Goal: Task Accomplishment & Management: Use online tool/utility

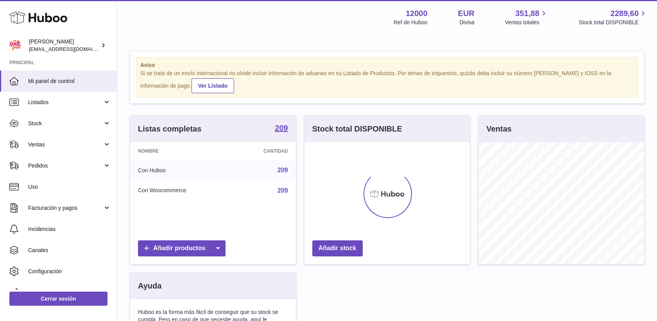
scroll to position [122, 166]
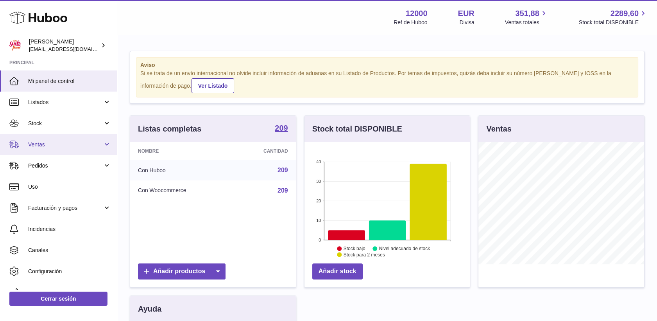
click at [38, 145] on span "Ventas" at bounding box center [65, 144] width 75 height 7
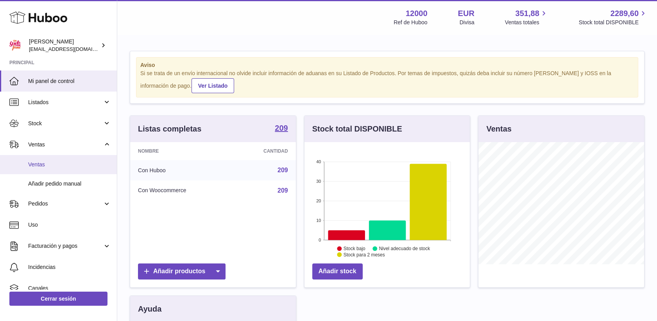
click at [44, 164] on span "Ventas" at bounding box center [69, 164] width 83 height 7
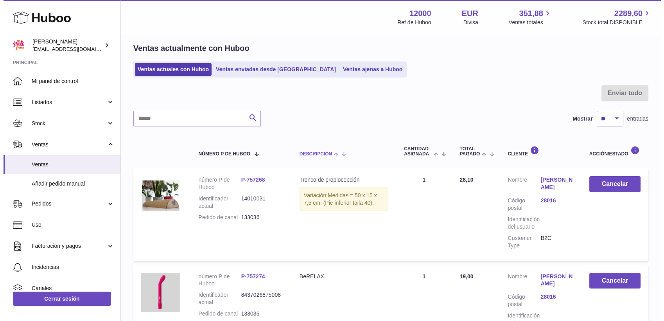
scroll to position [43, 0]
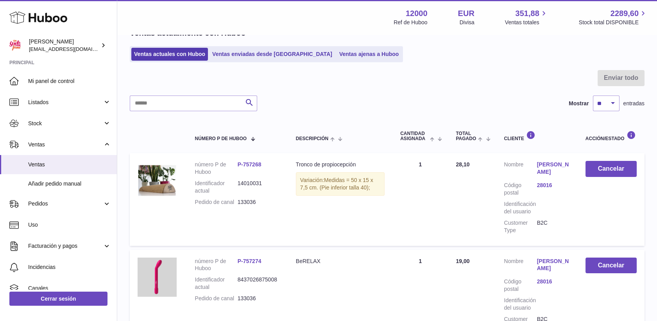
click at [543, 162] on link "Flavia Silva" at bounding box center [553, 168] width 33 height 15
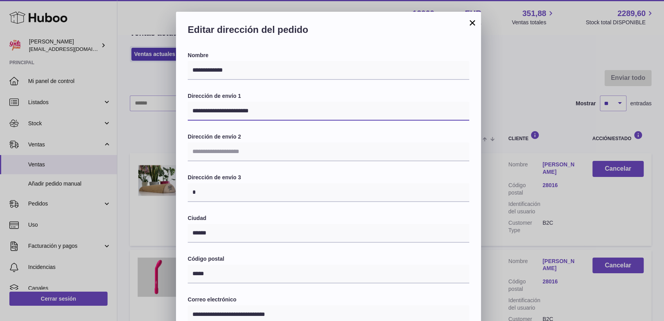
click at [260, 109] on input "**********" at bounding box center [328, 111] width 281 height 19
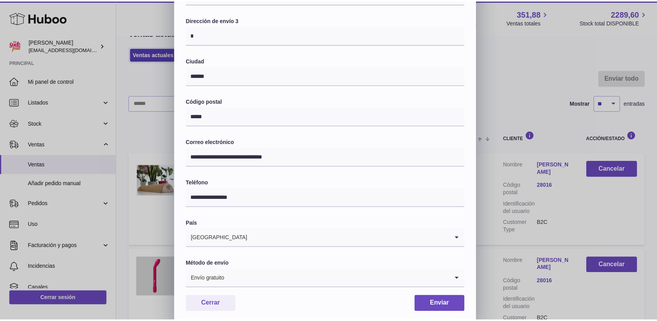
scroll to position [172, 0]
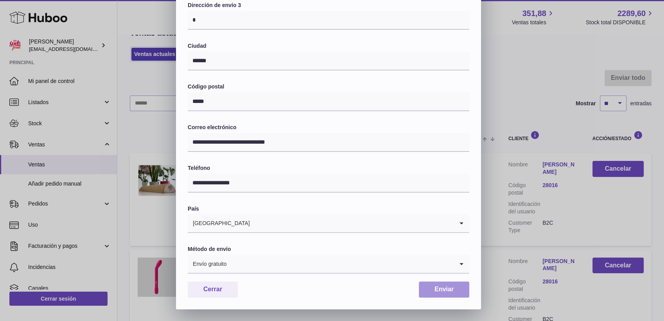
type input "**********"
click at [444, 290] on button "Enviar" at bounding box center [444, 289] width 50 height 16
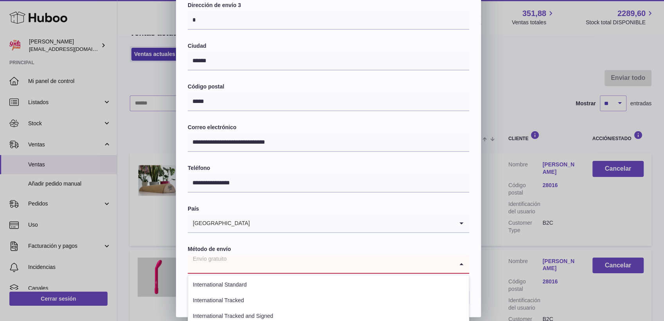
click at [383, 266] on input "Search for option" at bounding box center [321, 263] width 266 height 18
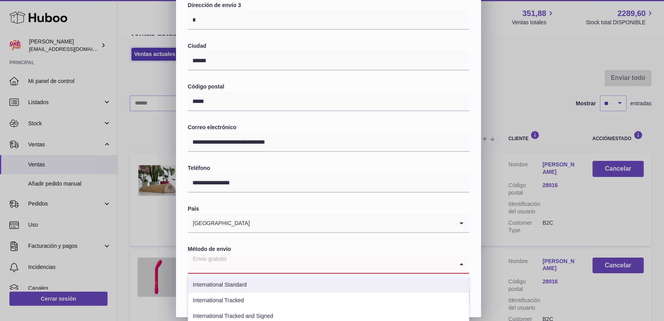
click at [281, 286] on li "International Standard" at bounding box center [328, 285] width 281 height 16
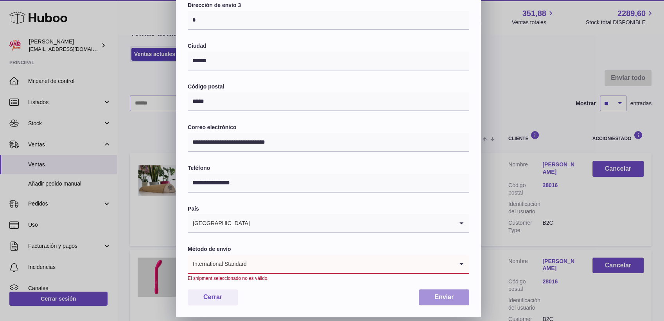
click at [435, 298] on button "Enviar" at bounding box center [444, 297] width 50 height 16
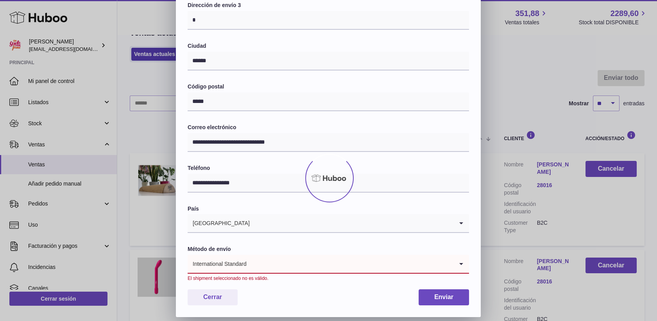
scroll to position [0, 0]
